Goal: Task Accomplishment & Management: Manage account settings

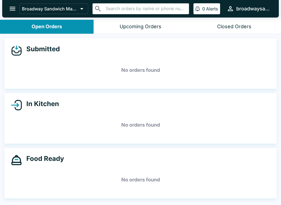
click at [13, 13] on button "open drawer" at bounding box center [12, 9] width 14 height 14
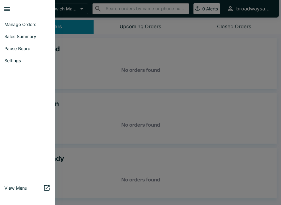
click at [83, 109] on div at bounding box center [140, 102] width 281 height 205
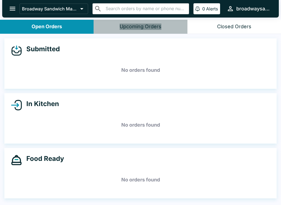
click at [158, 21] on button "Upcoming Orders" at bounding box center [139, 27] width 93 height 14
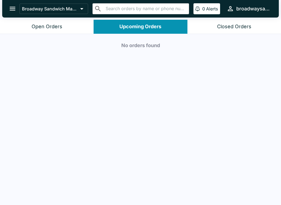
click at [229, 30] on button "Closed Orders" at bounding box center [233, 27] width 93 height 14
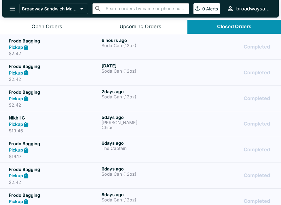
click at [88, 7] on button "Broadway Sandwich Market" at bounding box center [53, 9] width 69 height 10
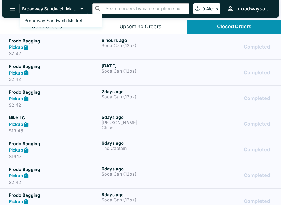
click at [6, 5] on div at bounding box center [140, 102] width 281 height 205
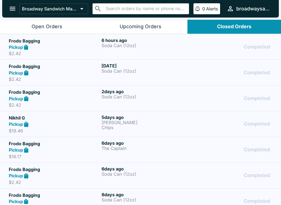
click at [10, 7] on icon "open drawer" at bounding box center [12, 8] width 7 height 7
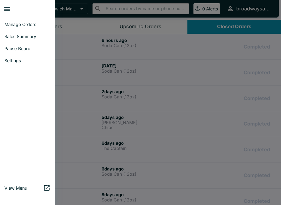
click at [36, 25] on span "Manage Orders" at bounding box center [27, 24] width 46 height 5
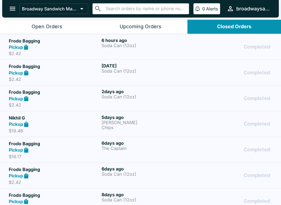
click at [14, 10] on icon "open drawer" at bounding box center [13, 9] width 6 height 4
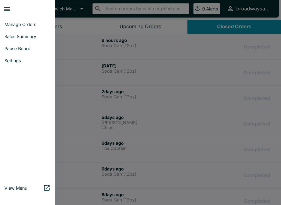
click at [31, 51] on span "Pause Board" at bounding box center [27, 48] width 46 height 5
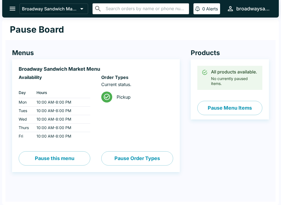
click at [106, 97] on icon at bounding box center [106, 96] width 7 height 7
click at [106, 96] on icon at bounding box center [106, 96] width 7 height 7
click at [146, 158] on button "Pause Order Types" at bounding box center [137, 158] width 72 height 14
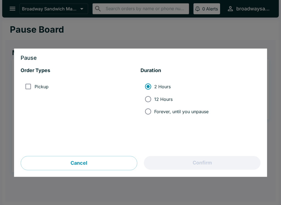
click at [151, 113] on input "Forever, until you unpause" at bounding box center [148, 111] width 12 height 12
radio input "true"
click at [33, 86] on input "Pickup" at bounding box center [28, 87] width 12 height 12
checkbox input "true"
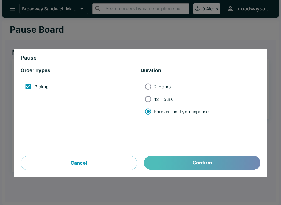
click at [186, 161] on button "Confirm" at bounding box center [202, 163] width 116 height 14
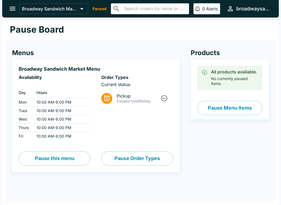
click at [13, 15] on button "open drawer" at bounding box center [12, 9] width 14 height 14
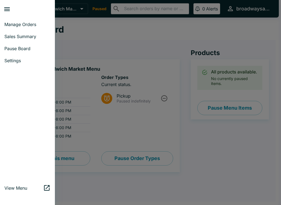
click at [144, 197] on div at bounding box center [140, 102] width 281 height 205
